Goal: Information Seeking & Learning: Learn about a topic

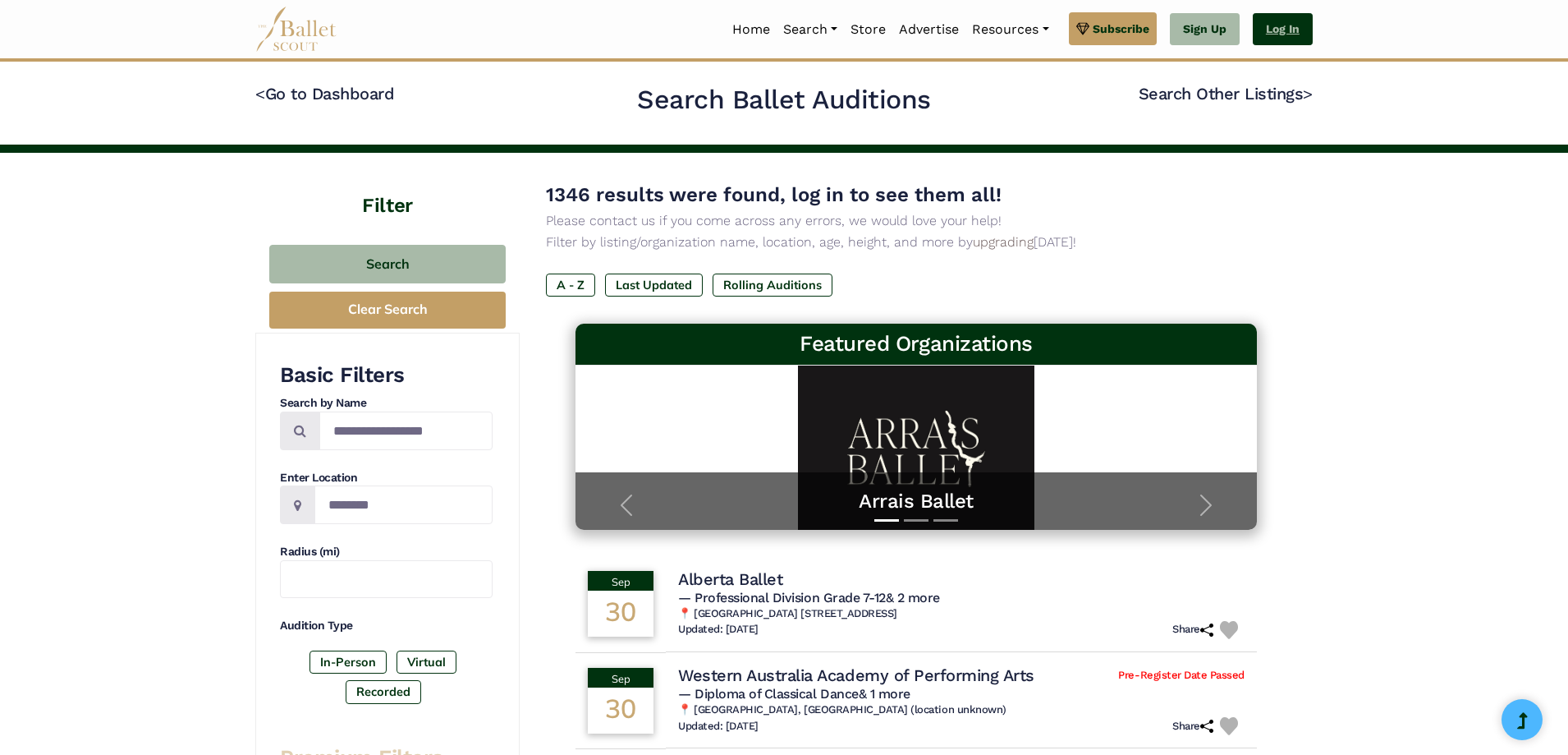
click at [1296, 26] on link "Log In" at bounding box center [1283, 29] width 60 height 33
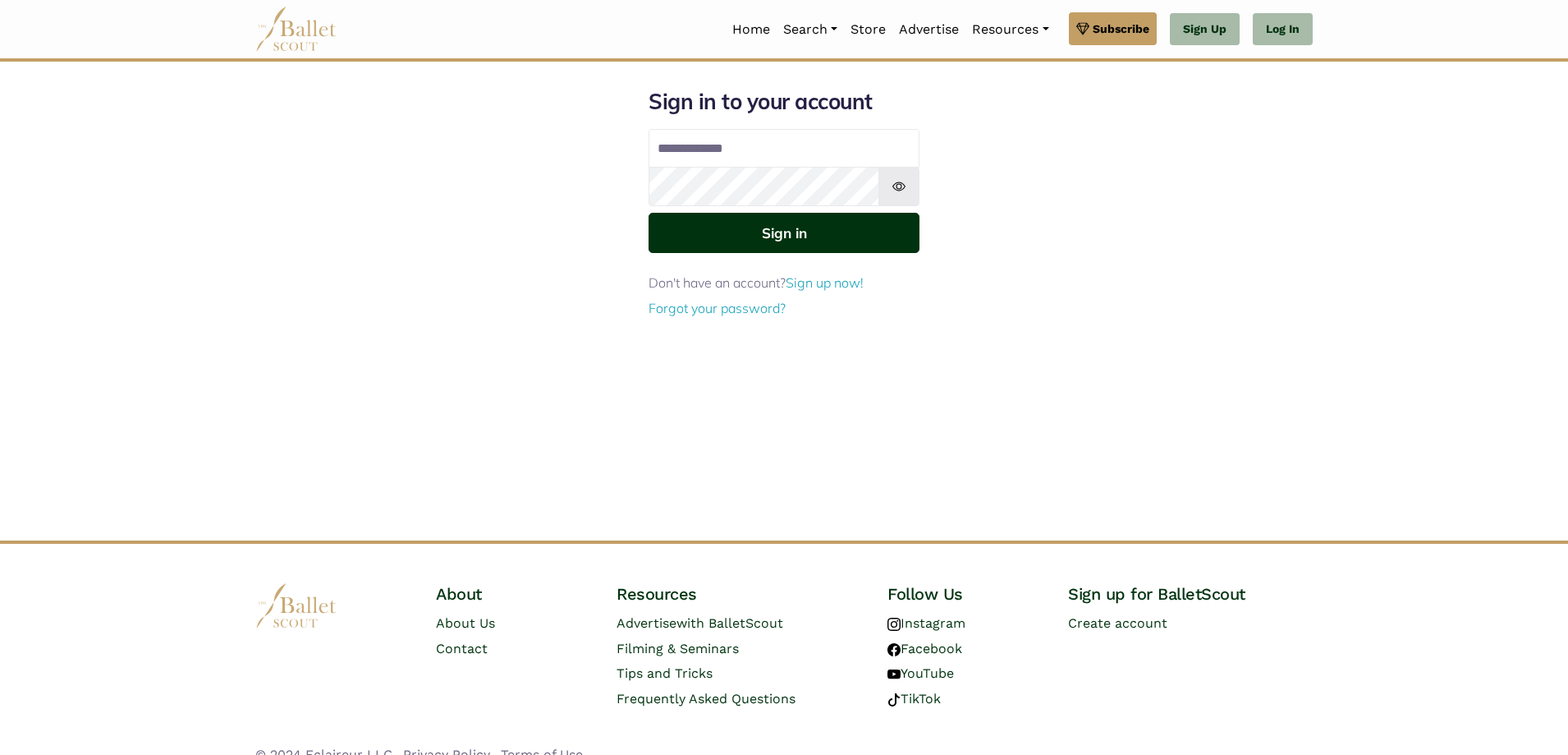
type input "**********"
click at [763, 235] on button "Sign in" at bounding box center [784, 233] width 271 height 41
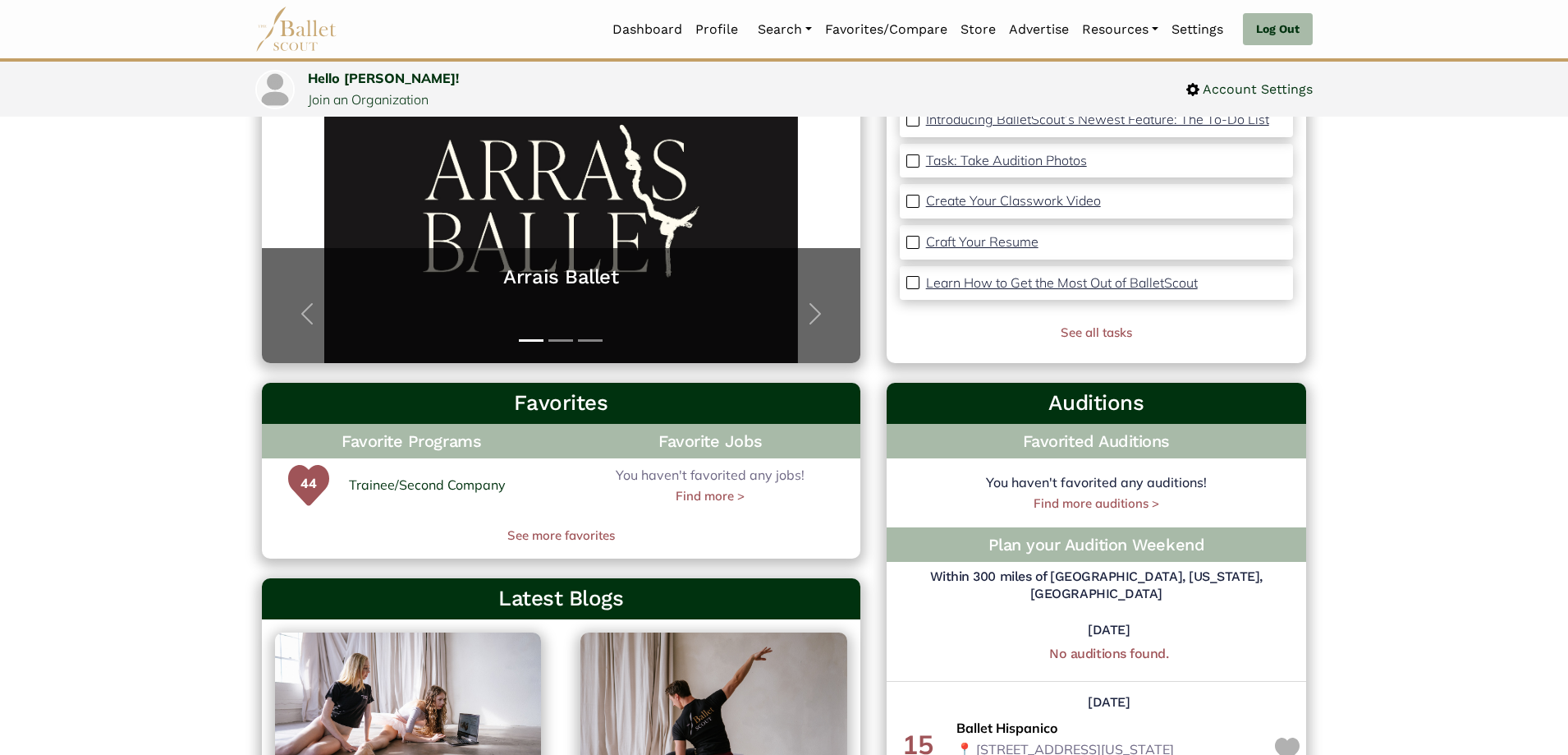
scroll to position [211, 0]
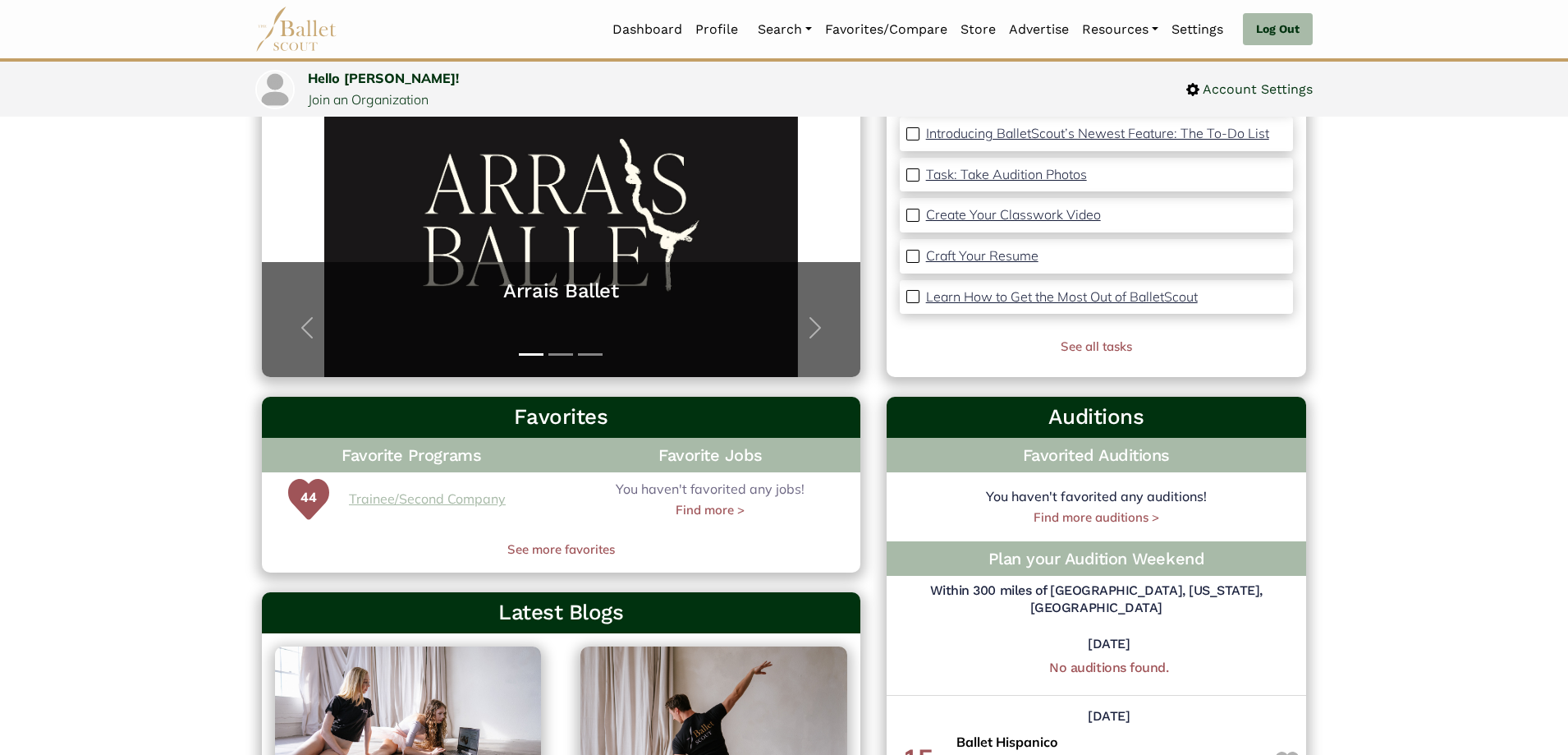
click at [444, 494] on link "Trainee/Second Company" at bounding box center [427, 500] width 157 height 21
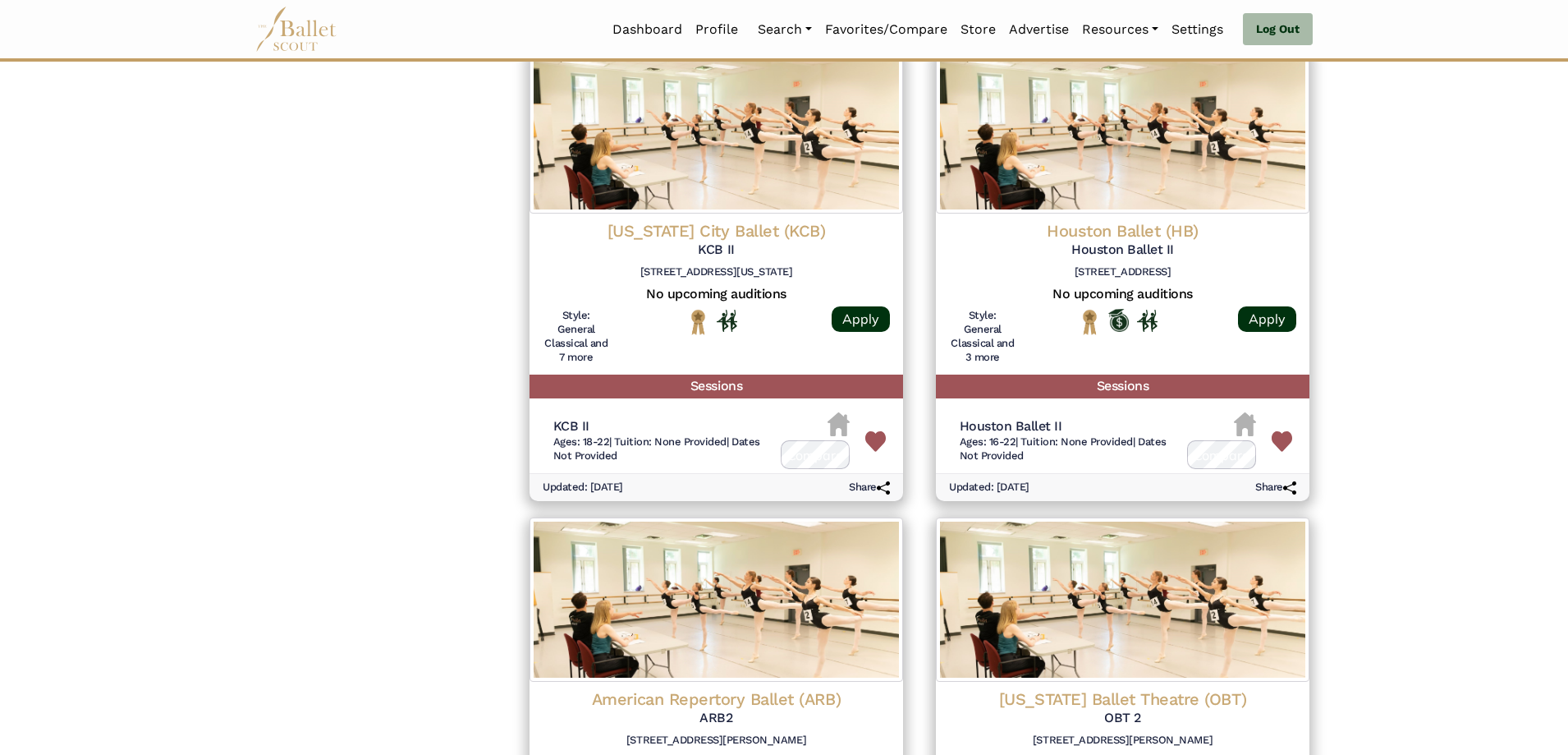
scroll to position [1724, 0]
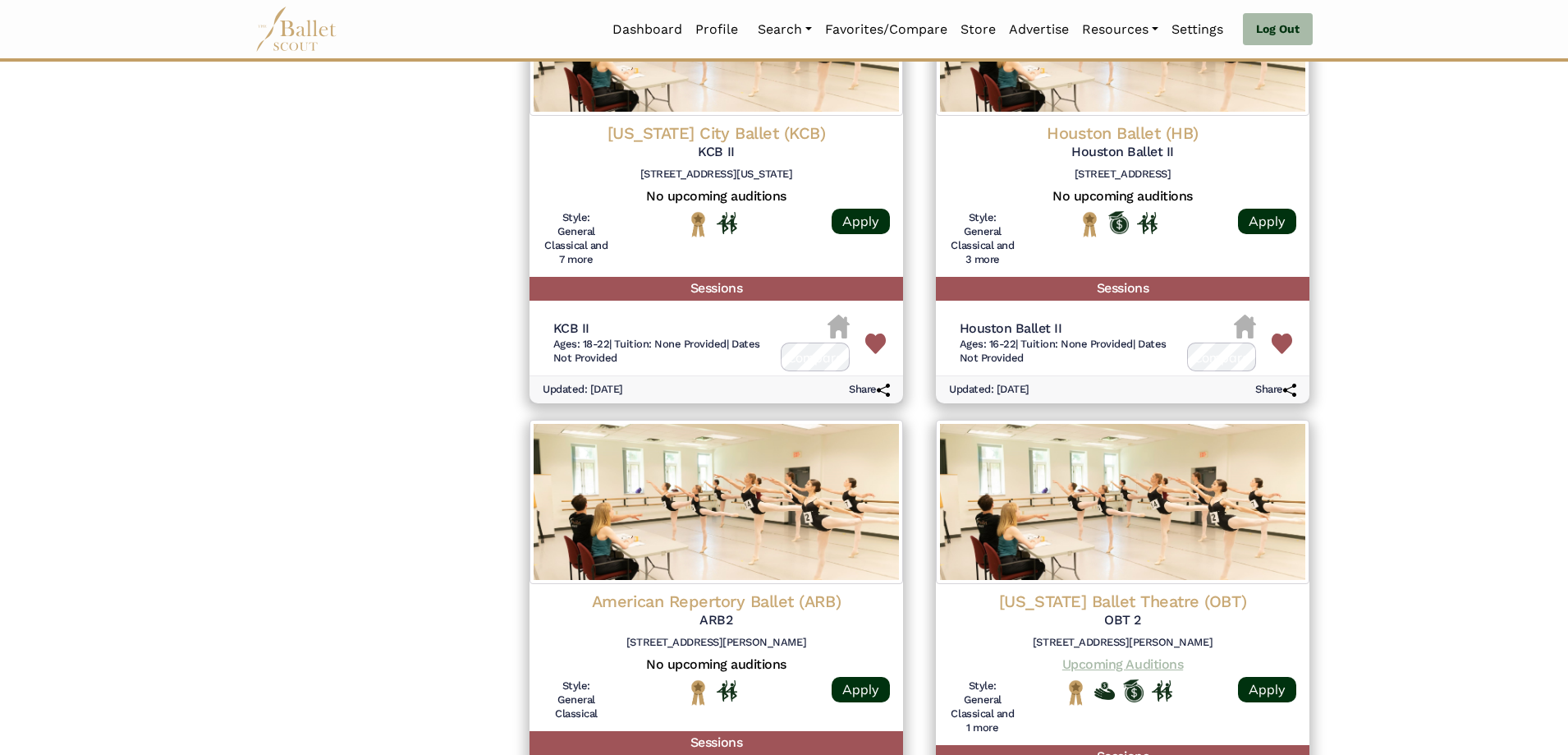
click at [1125, 656] on link "Upcoming Auditions" at bounding box center [1122, 664] width 121 height 16
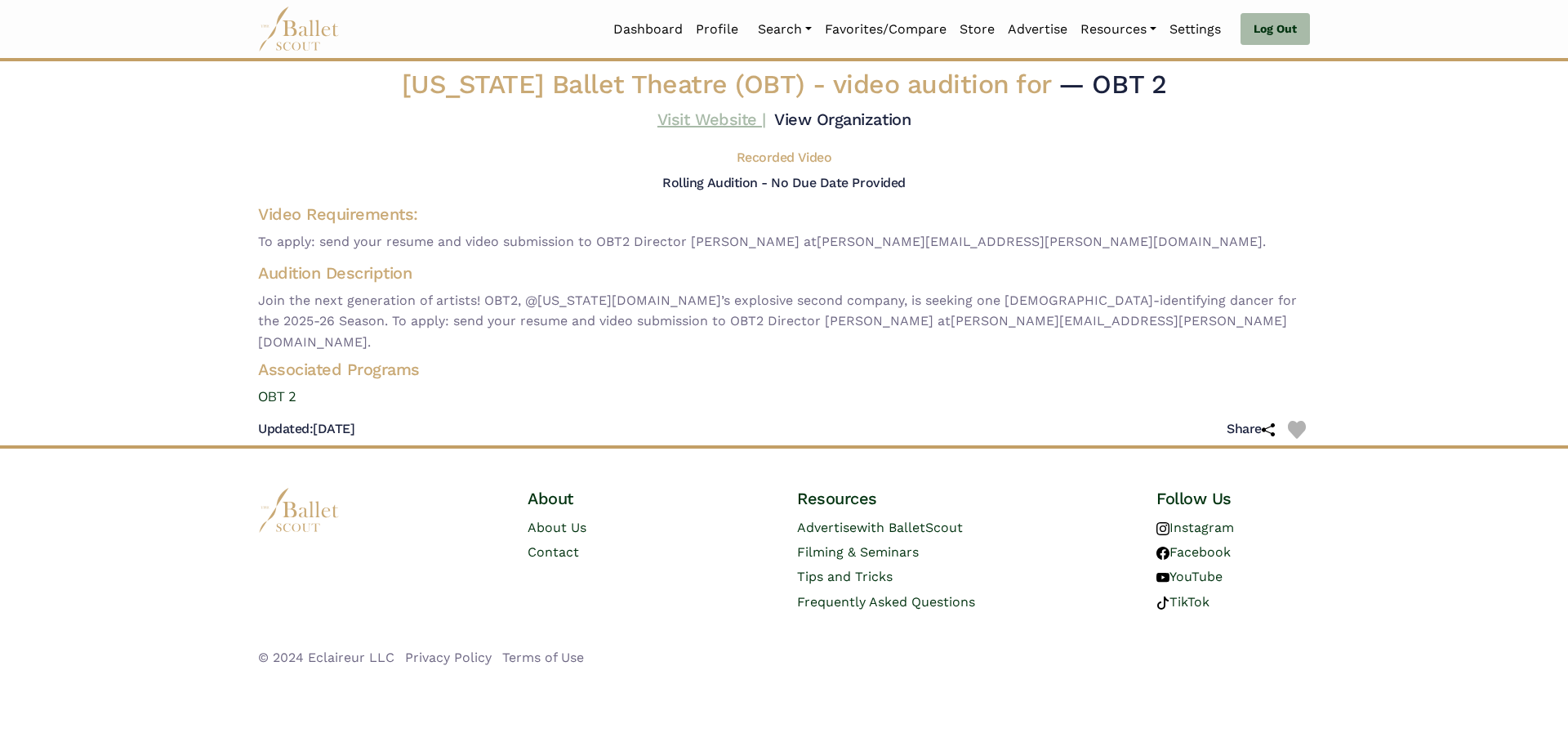
click at [697, 114] on link "Visit Website |" at bounding box center [712, 119] width 109 height 19
